Goal: Find contact information: Find contact information

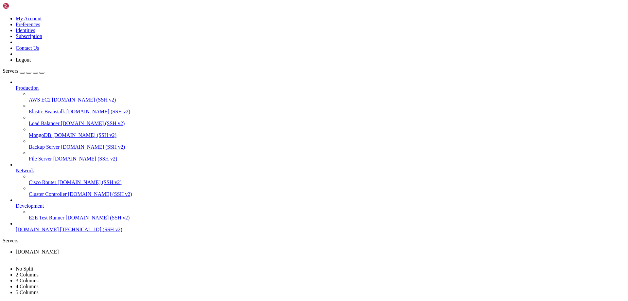
scroll to position [1157, 0]
